Goal: Check status: Check status

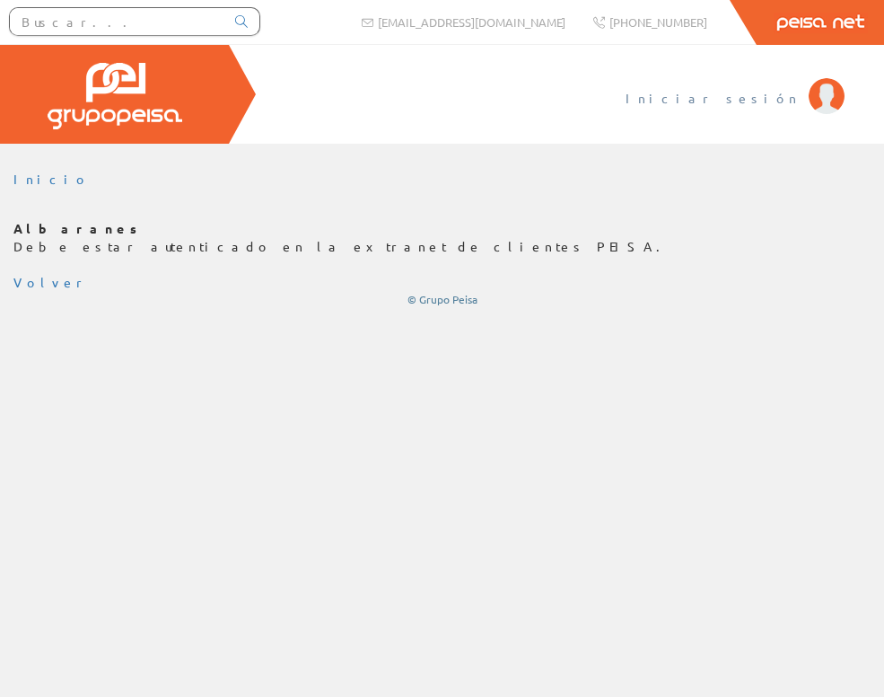
click at [749, 99] on span "Iniciar sesión" at bounding box center [713, 98] width 174 height 18
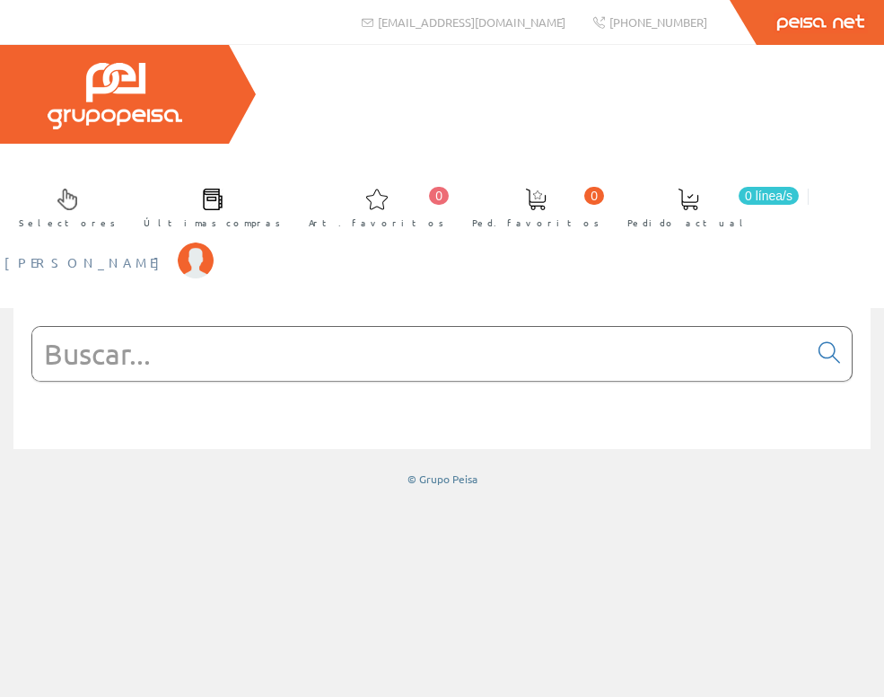
click at [169, 253] on span "[PERSON_NAME]" at bounding box center [86, 262] width 164 height 18
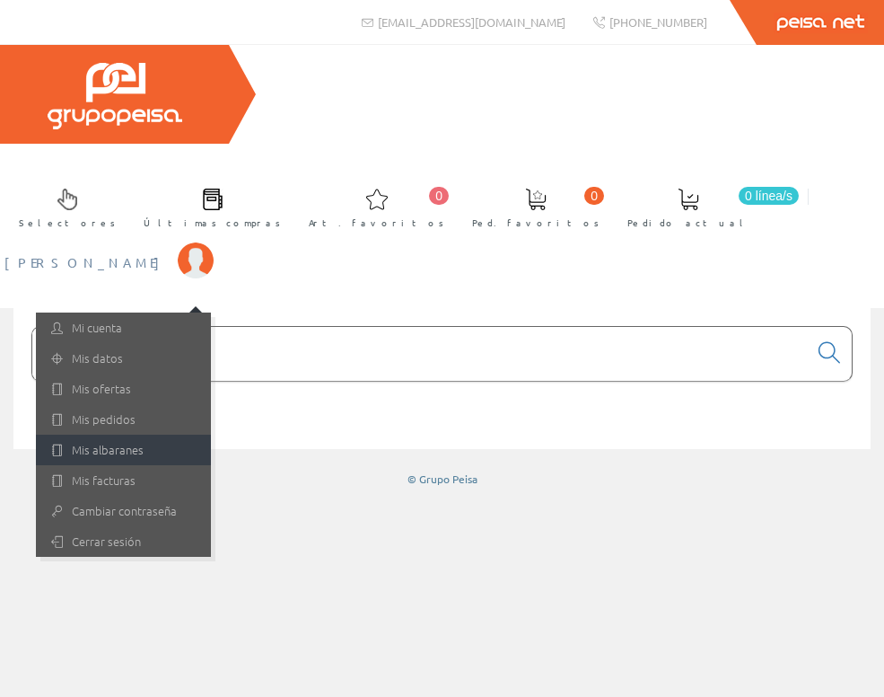
click at [211, 434] on link "Mis albaranes" at bounding box center [123, 449] width 175 height 31
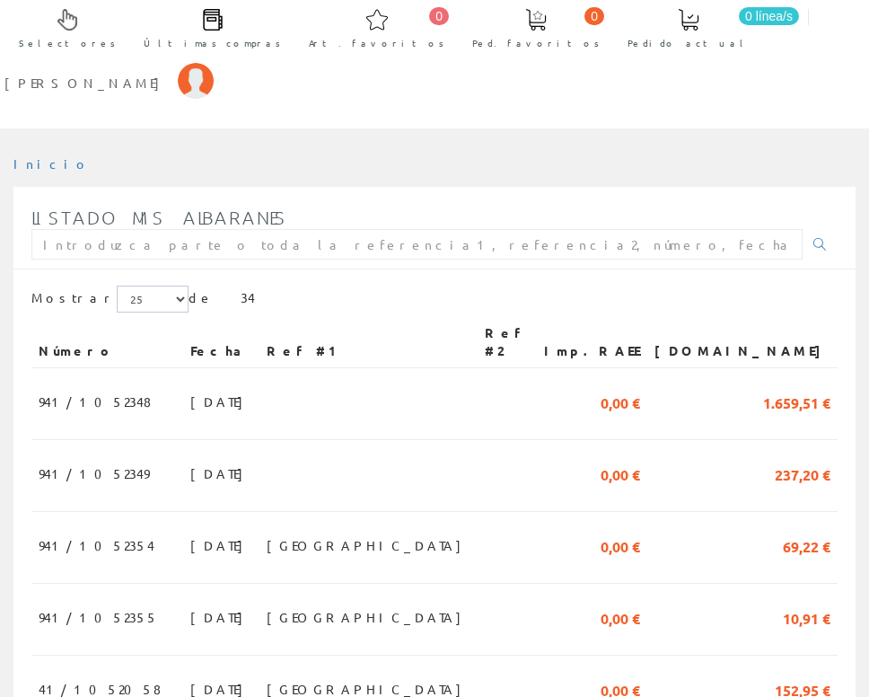
scroll to position [215, 0]
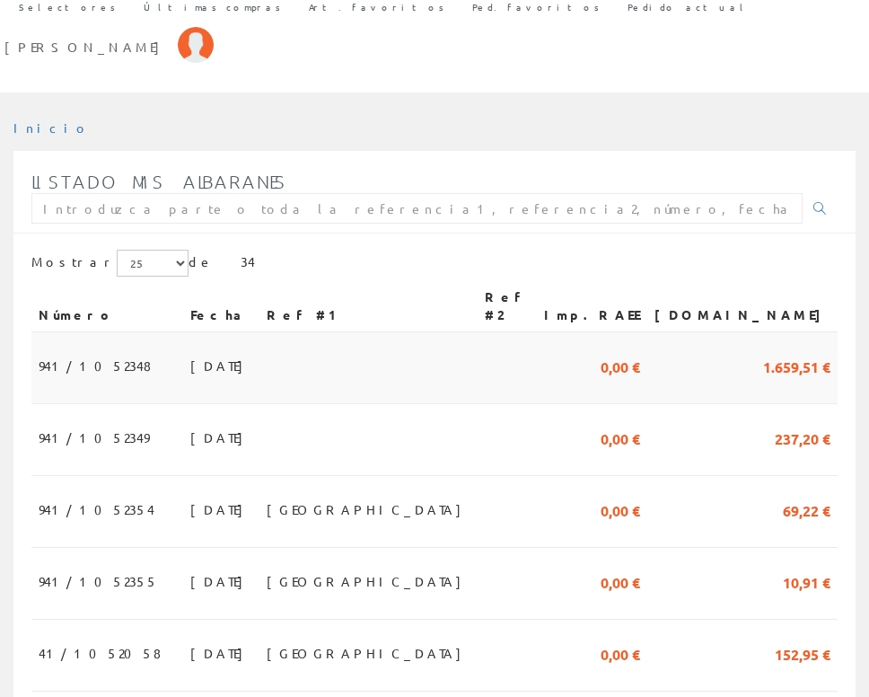
click at [190, 350] on span "08/10/2025" at bounding box center [221, 365] width 62 height 31
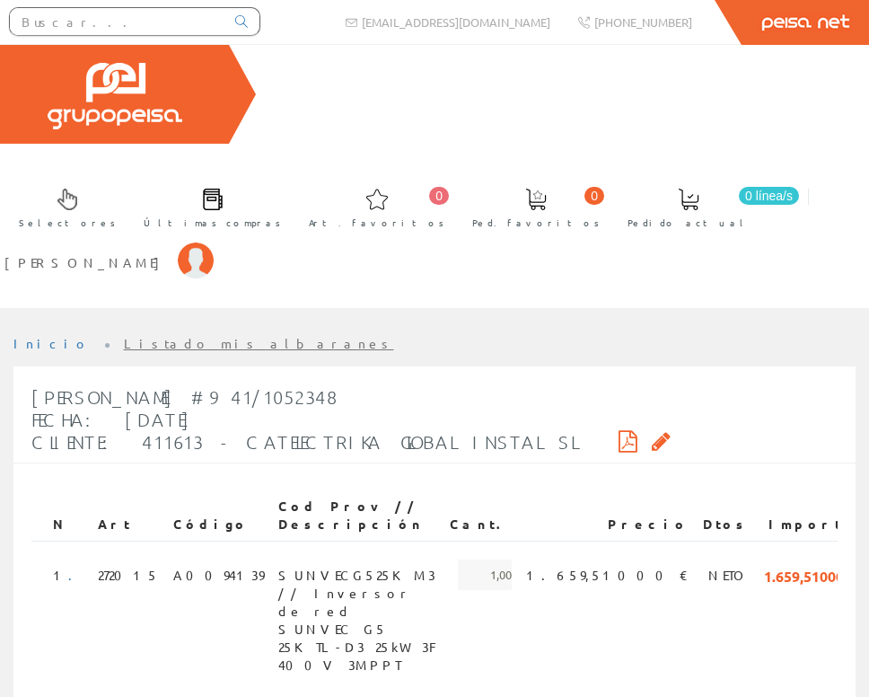
click at [618, 434] on icon at bounding box center [627, 440] width 19 height 13
